Goal: Information Seeking & Learning: Learn about a topic

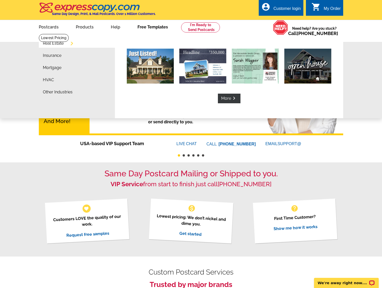
click at [155, 28] on link "Free Templates" at bounding box center [152, 27] width 47 height 12
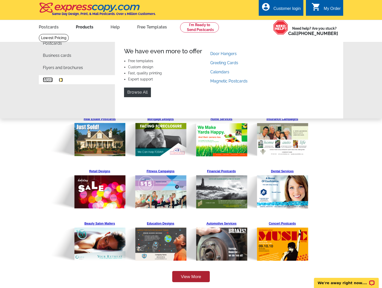
click at [50, 80] on link "More" at bounding box center [48, 80] width 10 height 4
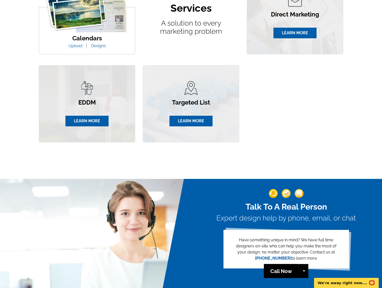
scroll to position [333, 0]
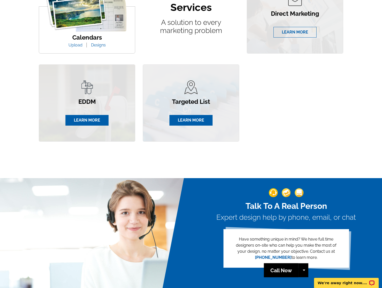
click at [302, 34] on link "LEARN MORE" at bounding box center [294, 32] width 43 height 11
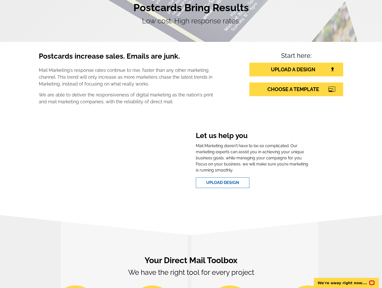
scroll to position [57, 0]
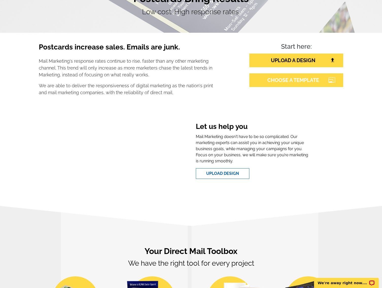
click at [301, 80] on link "CHOOSE A TEMPLATE" at bounding box center [296, 80] width 94 height 14
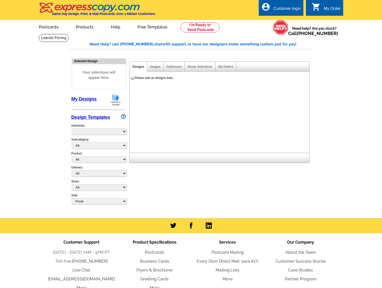
select select "785"
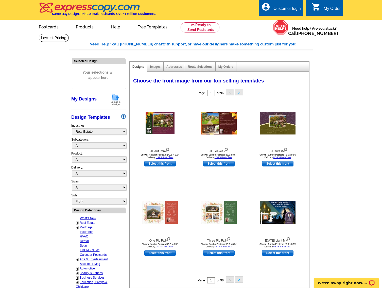
click at [99, 117] on link "Design Templates" at bounding box center [90, 117] width 39 height 5
click at [154, 67] on link "Images" at bounding box center [155, 67] width 10 height 4
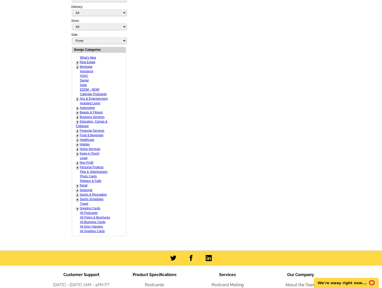
scroll to position [231, 0]
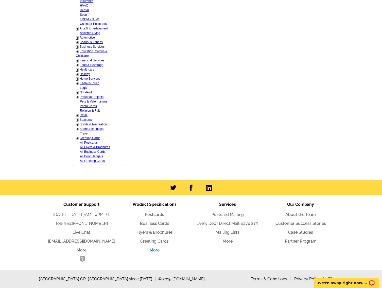
click at [155, 249] on link "More" at bounding box center [154, 249] width 10 height 5
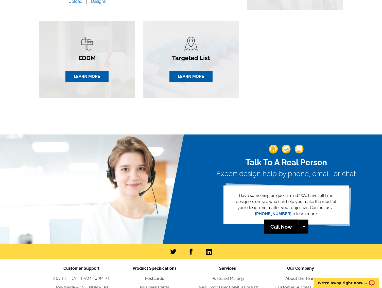
scroll to position [268, 0]
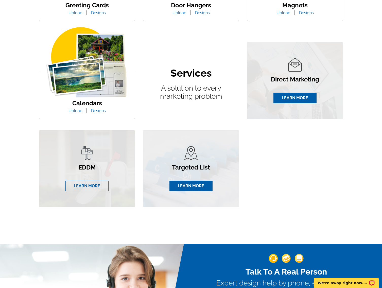
click at [94, 184] on link "LEARN MORE" at bounding box center [86, 185] width 43 height 11
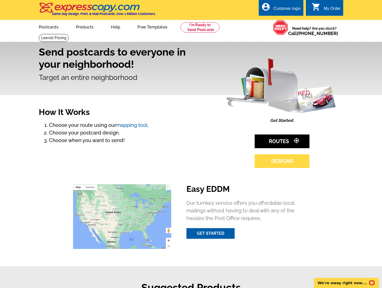
click at [283, 162] on link "DESIGNS" at bounding box center [281, 161] width 55 height 14
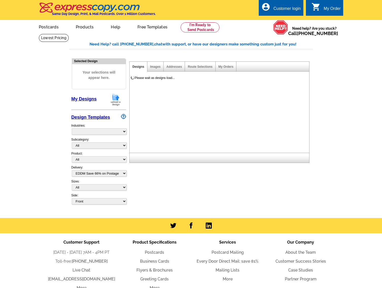
select select "4"
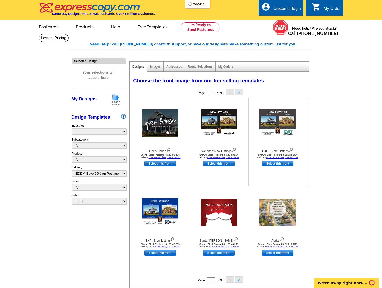
select select "971"
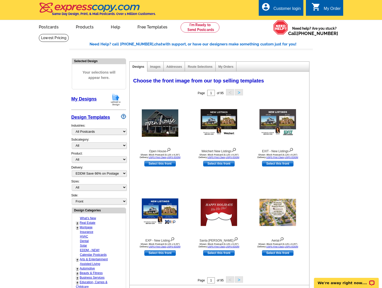
click at [120, 9] on img at bounding box center [90, 7] width 102 height 11
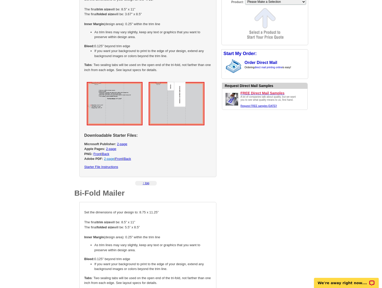
scroll to position [506, 0]
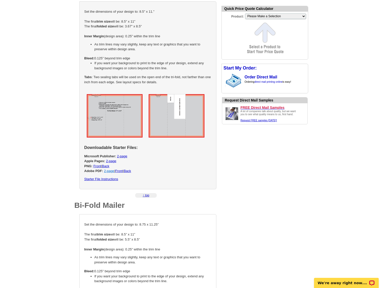
click at [110, 171] on link "2-page" at bounding box center [109, 171] width 10 height 4
